Goal: Task Accomplishment & Management: Use online tool/utility

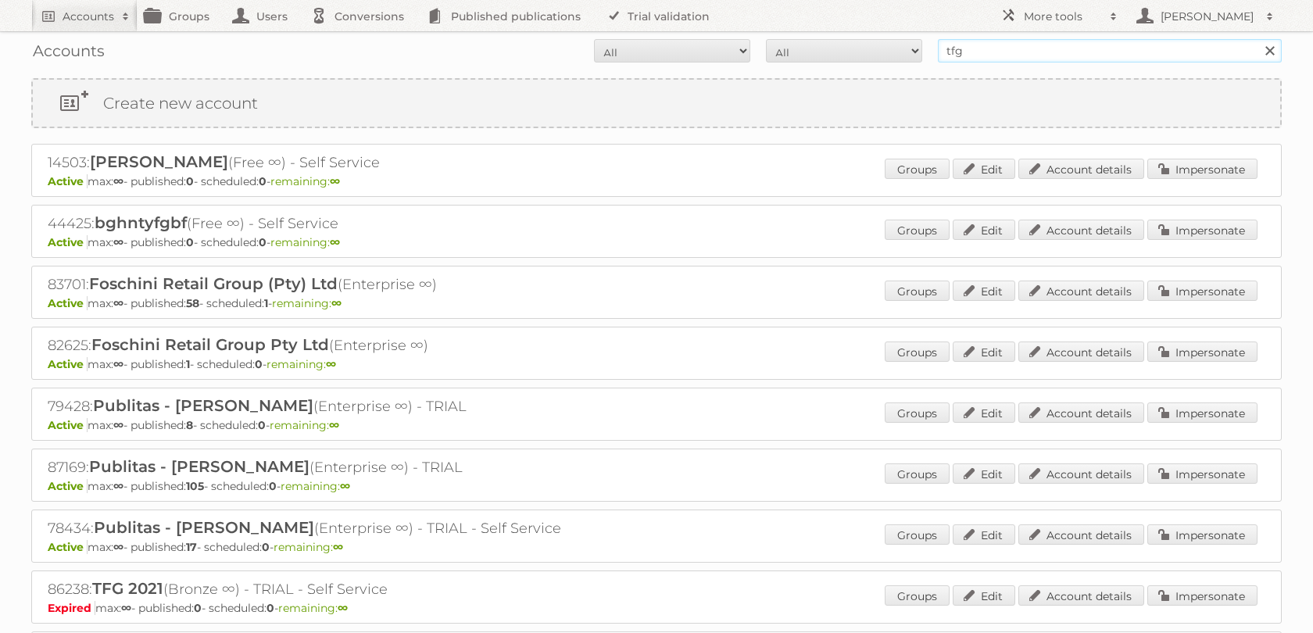
click at [1005, 52] on input "tfg" at bounding box center [1110, 50] width 344 height 23
type input "norwex"
click at [1258, 39] on input "Search" at bounding box center [1269, 50] width 23 height 23
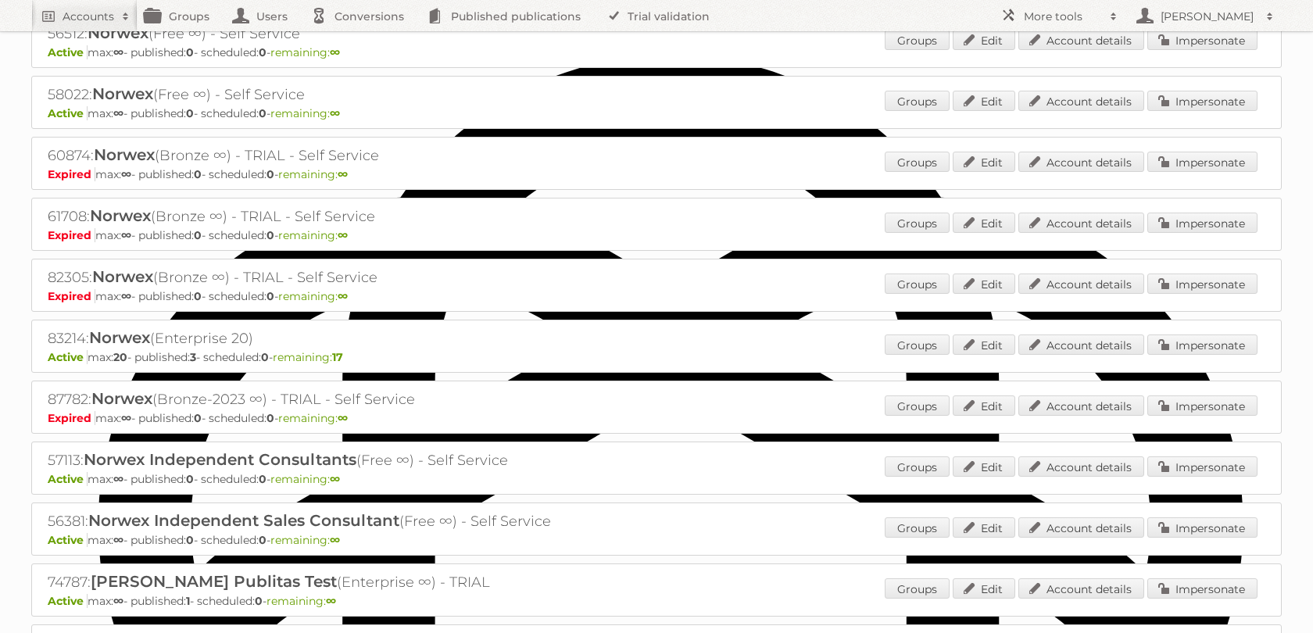
scroll to position [681, 0]
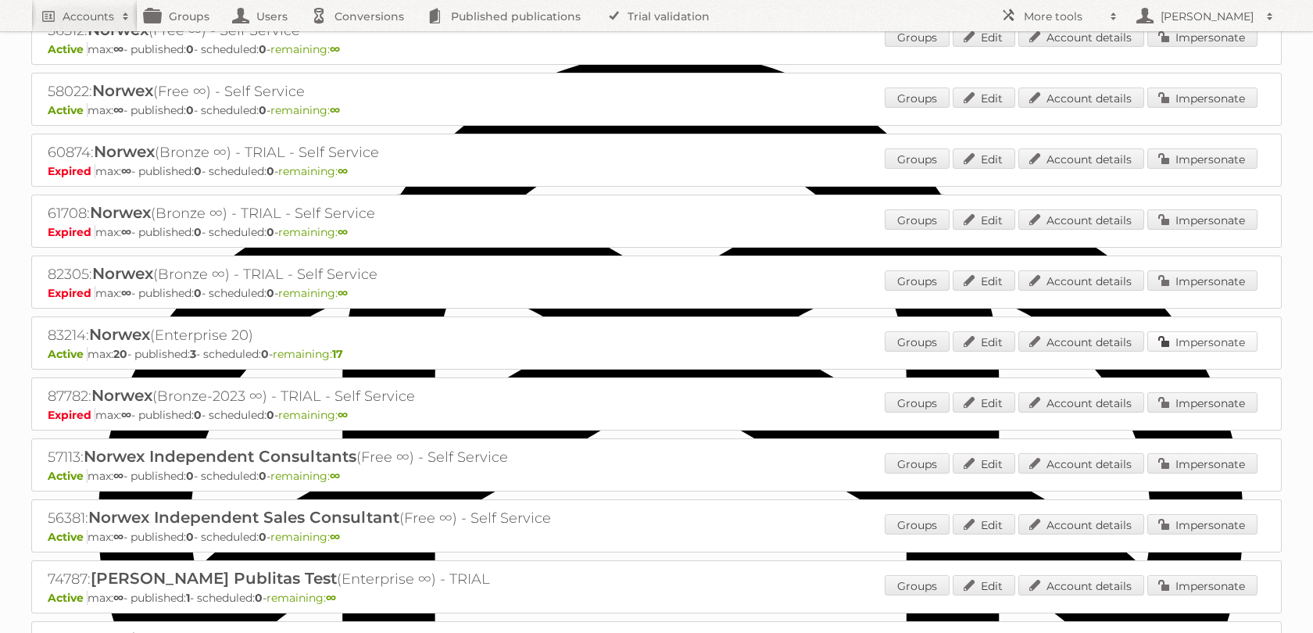
click at [1208, 352] on link "Impersonate" at bounding box center [1202, 341] width 110 height 20
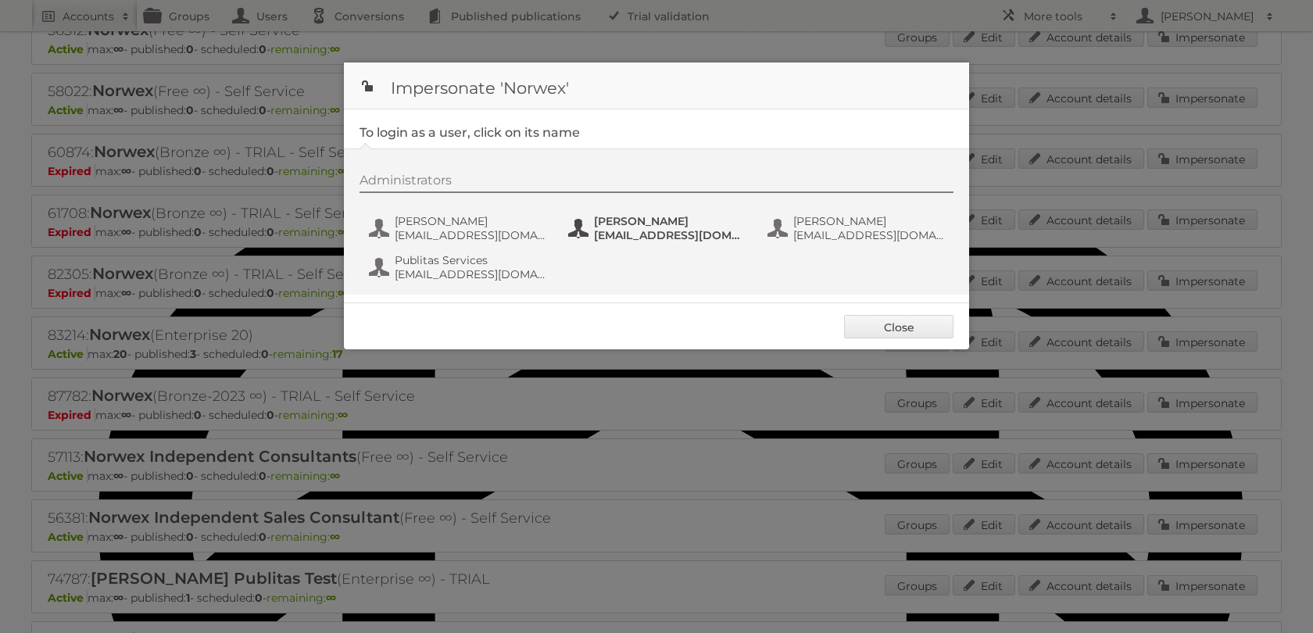
click at [645, 216] on button "[PERSON_NAME] [EMAIL_ADDRESS][DOMAIN_NAME]" at bounding box center [659, 228] width 184 height 31
